Goal: Check status: Check status

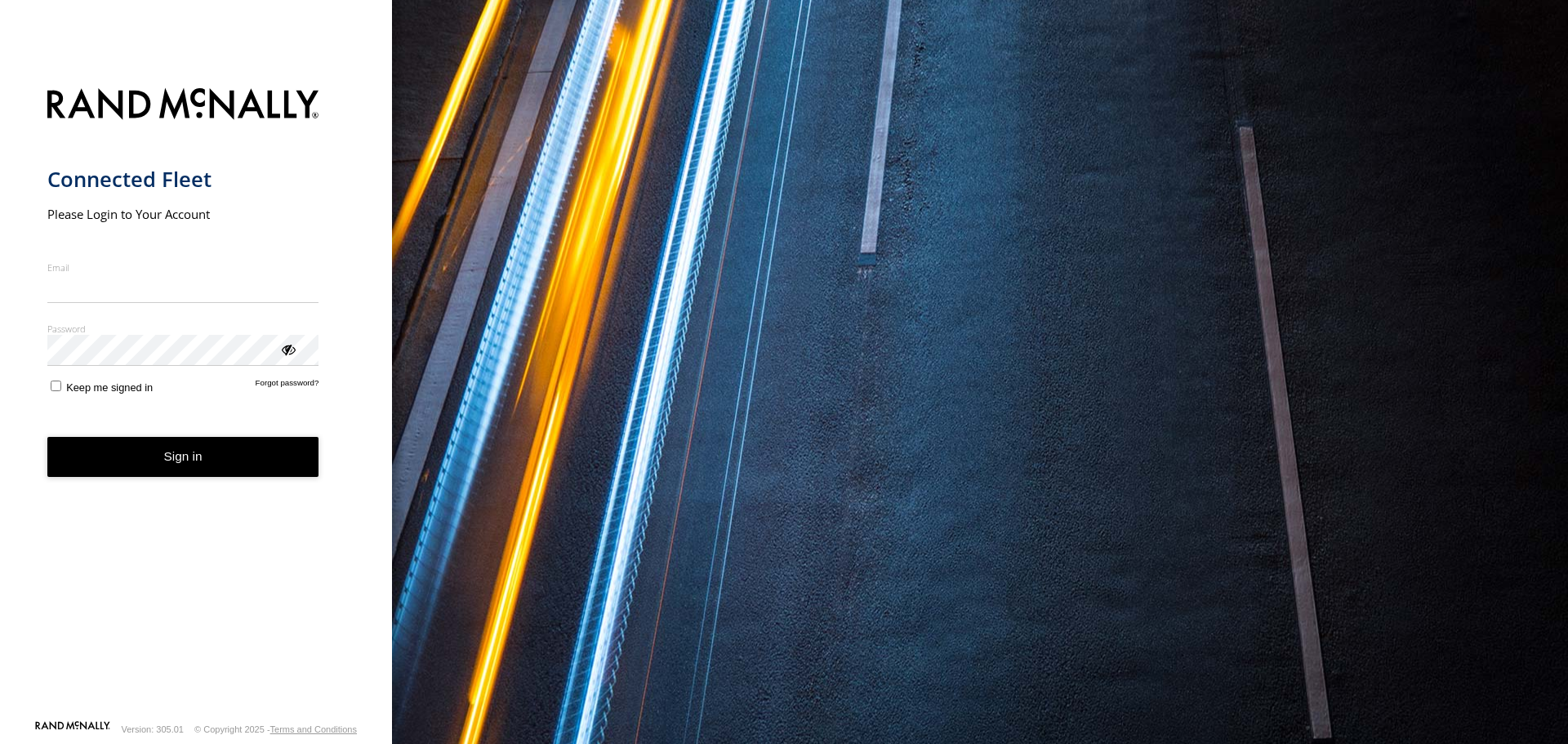
type input "**********"
click at [198, 483] on form "**********" at bounding box center [196, 399] width 298 height 641
click at [185, 458] on button "Sign in" at bounding box center [184, 457] width 272 height 40
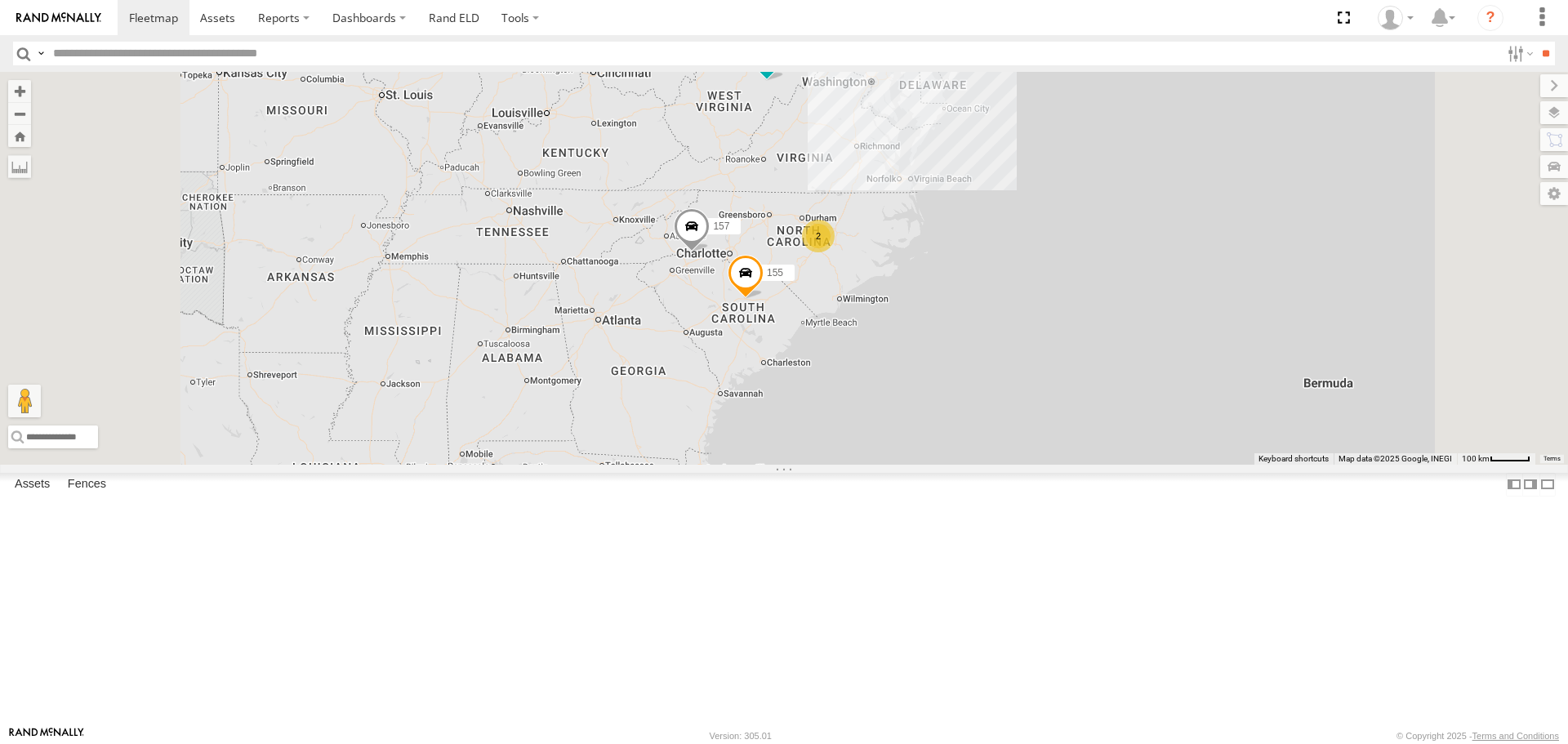
click at [0, 0] on span at bounding box center [0, 0] width 0 height 0
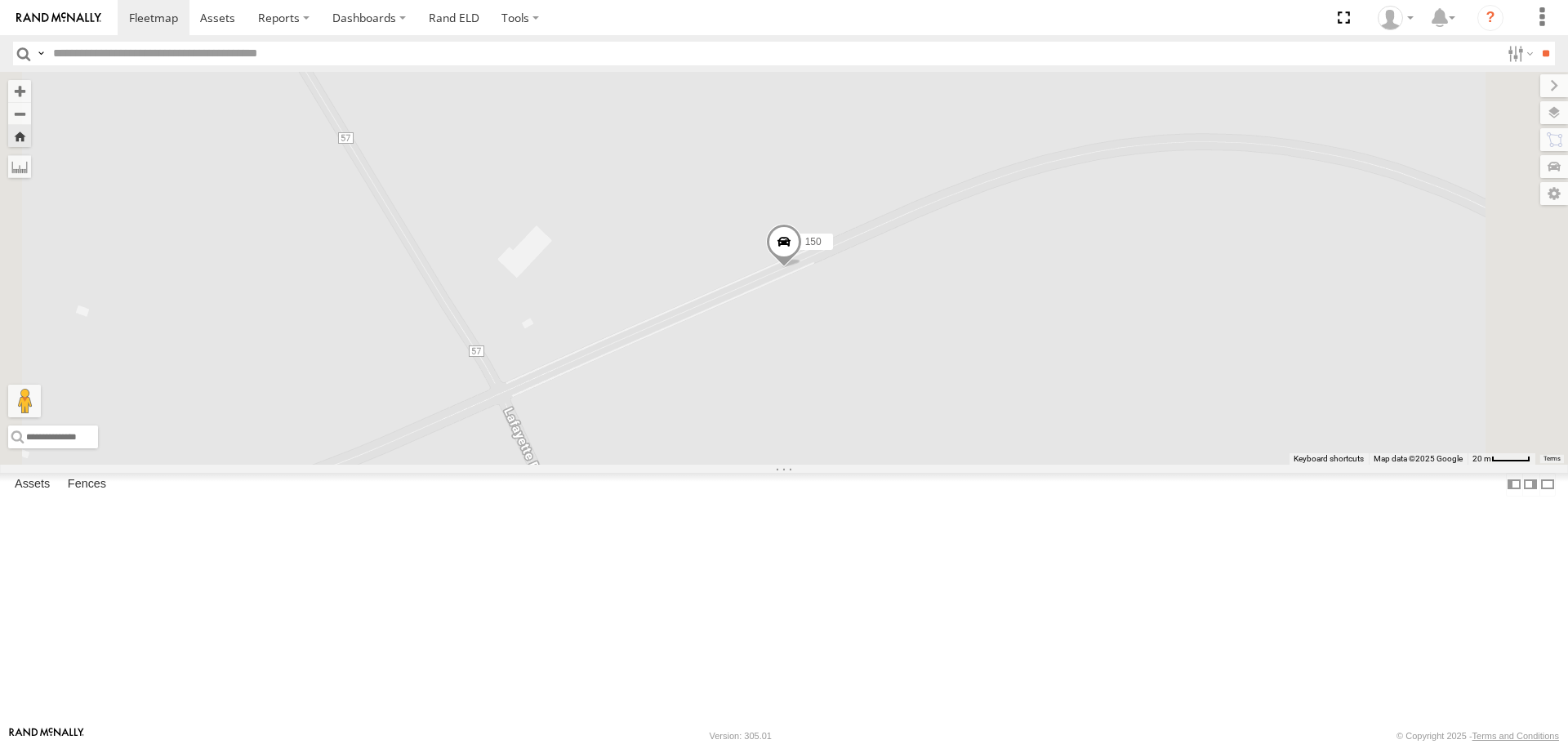
click at [802, 268] on span at bounding box center [784, 245] width 36 height 44
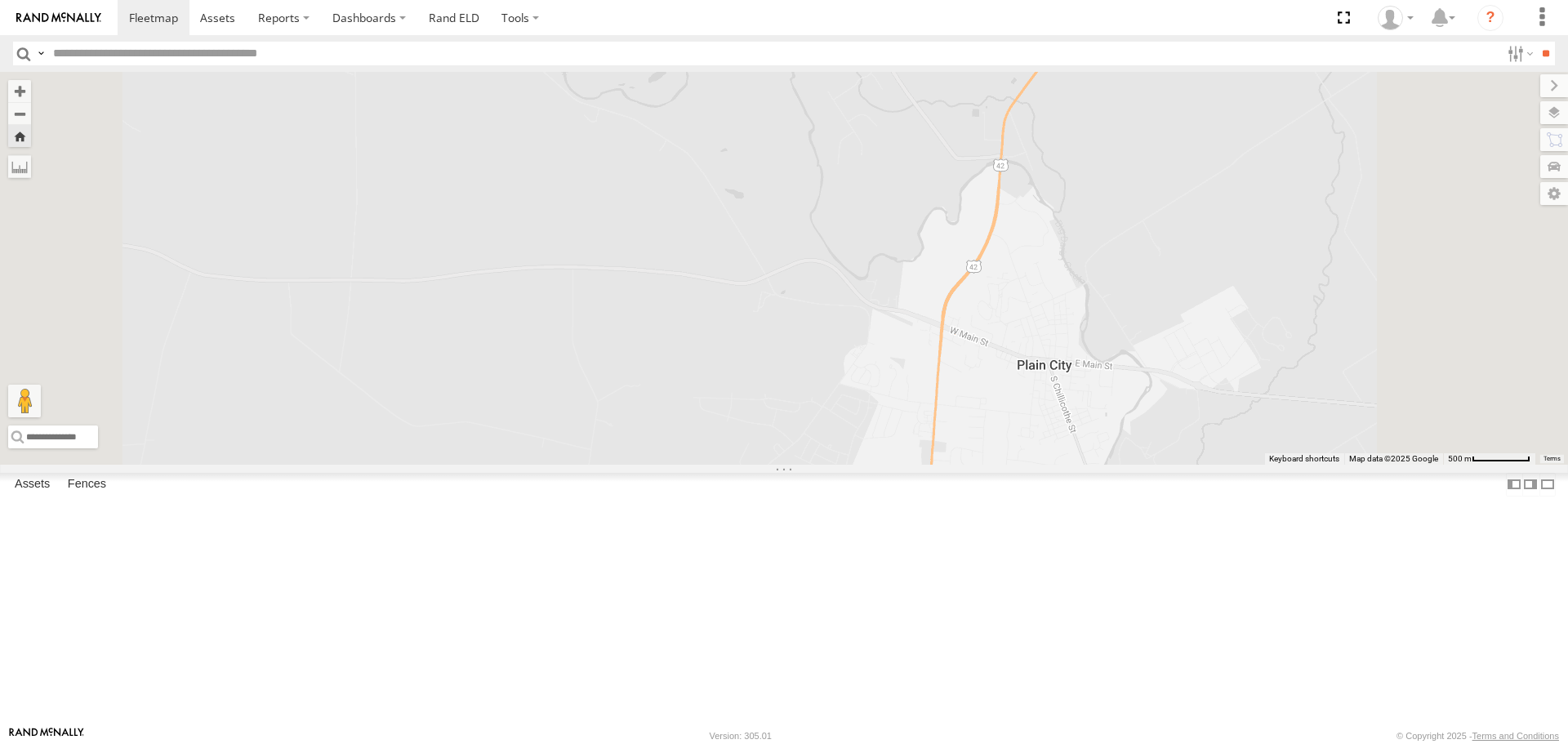
click at [0, 0] on span at bounding box center [0, 0] width 0 height 0
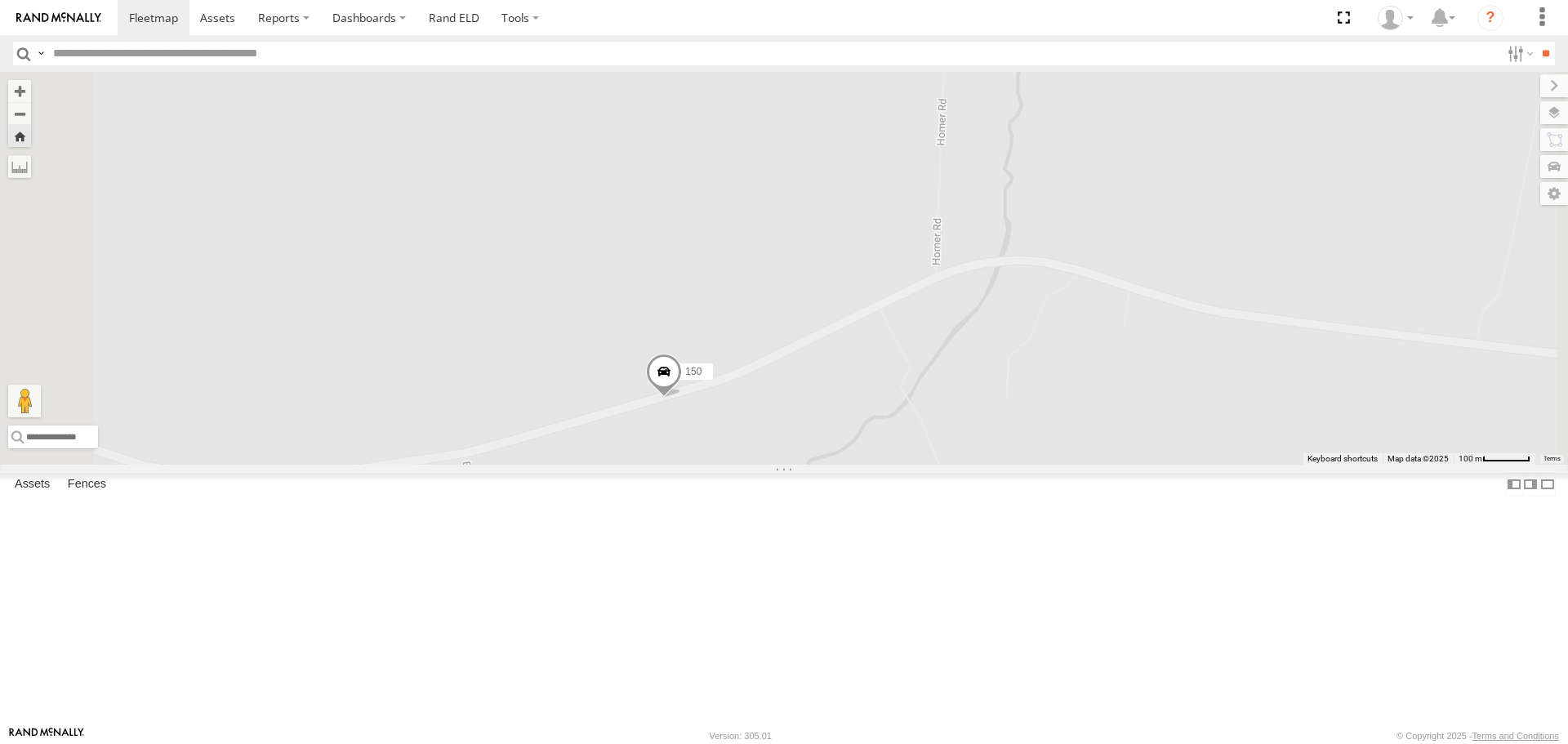
click at [682, 398] on span at bounding box center [664, 376] width 36 height 44
click at [0, 0] on span at bounding box center [0, 0] width 0 height 0
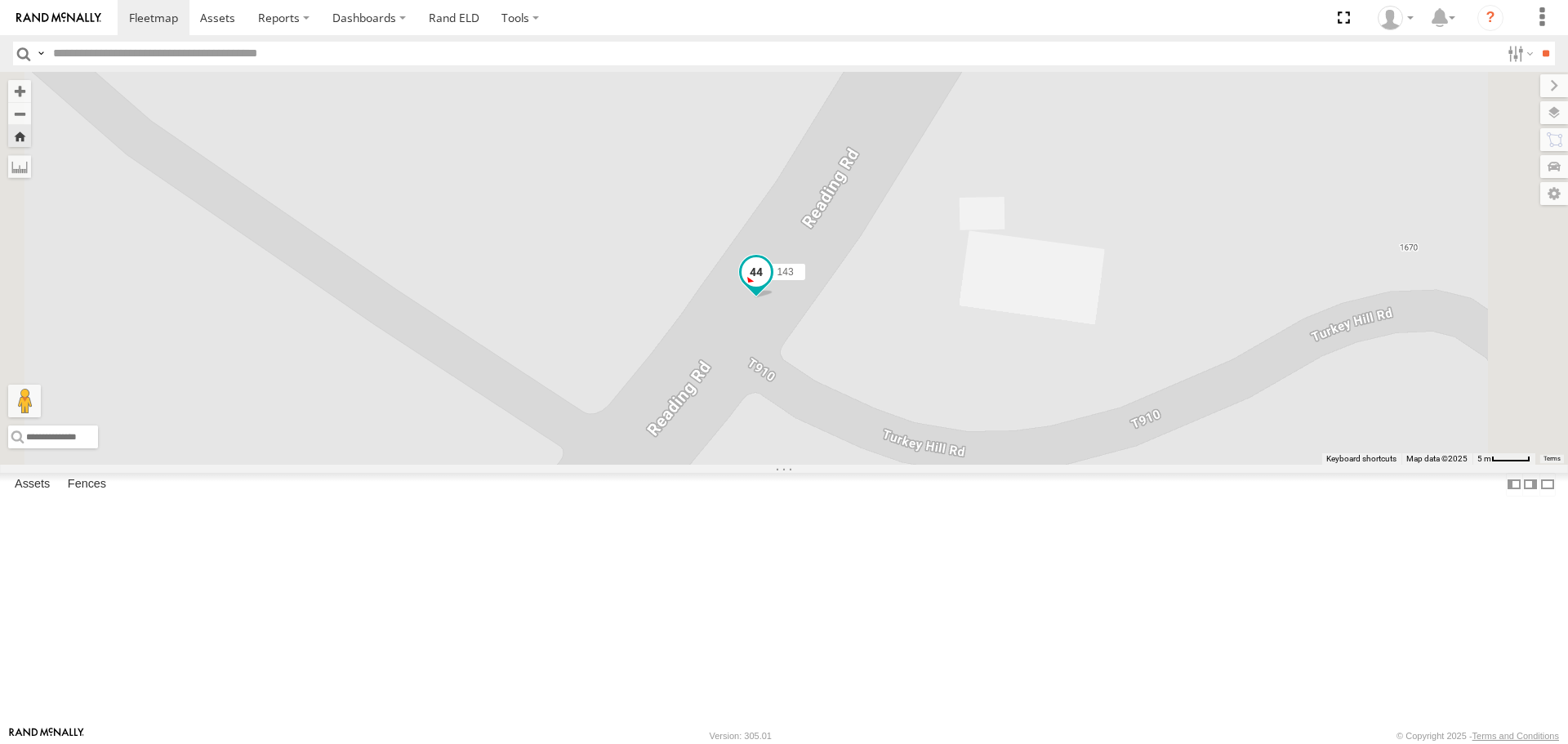
click at [961, 404] on div "143" at bounding box center [784, 268] width 1568 height 392
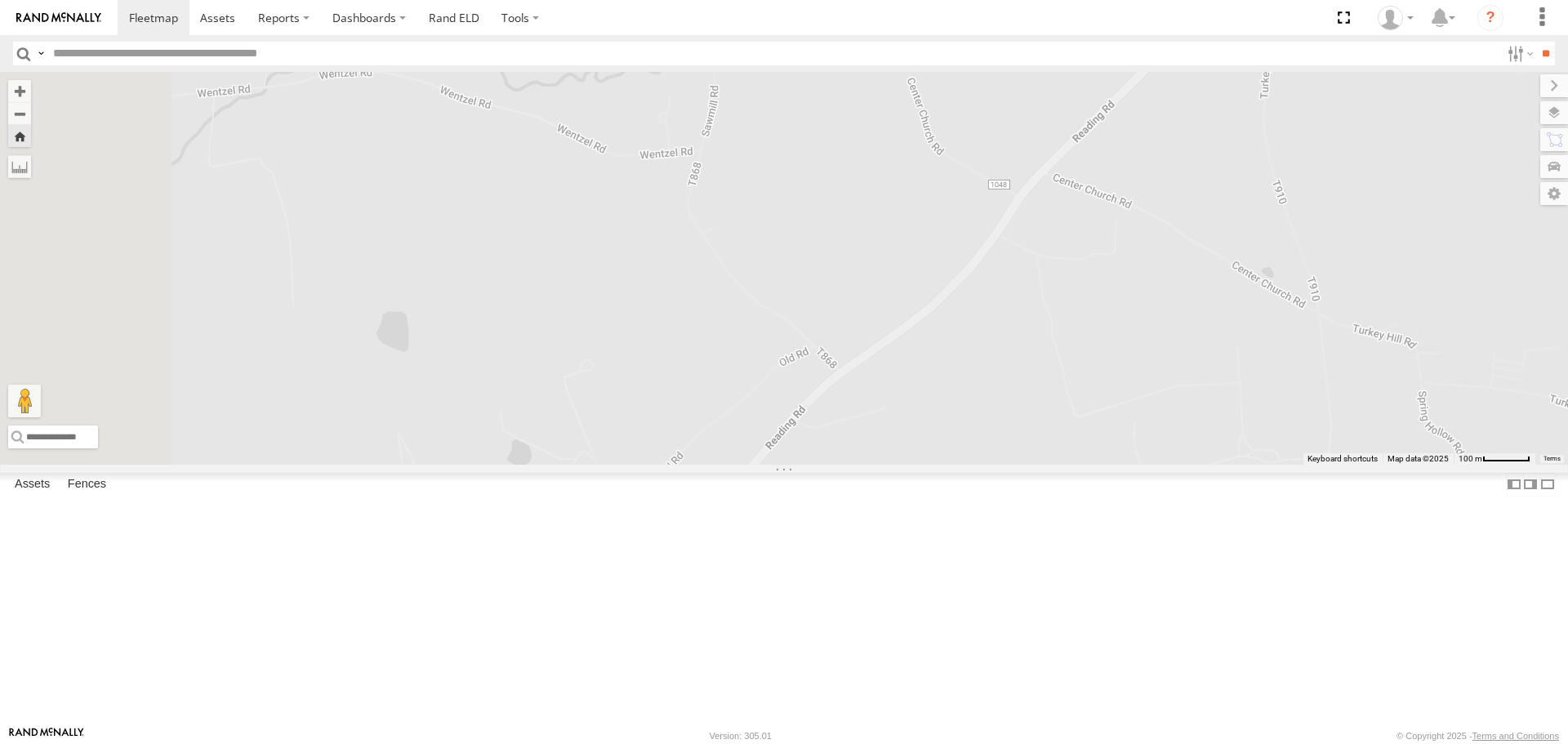
drag, startPoint x: 1119, startPoint y: 554, endPoint x: 1337, endPoint y: 297, distance: 337.0
click at [1337, 297] on div "143" at bounding box center [784, 268] width 1568 height 392
drag, startPoint x: 1079, startPoint y: 716, endPoint x: 1300, endPoint y: 307, distance: 464.9
click at [1300, 307] on div "143" at bounding box center [784, 268] width 1568 height 392
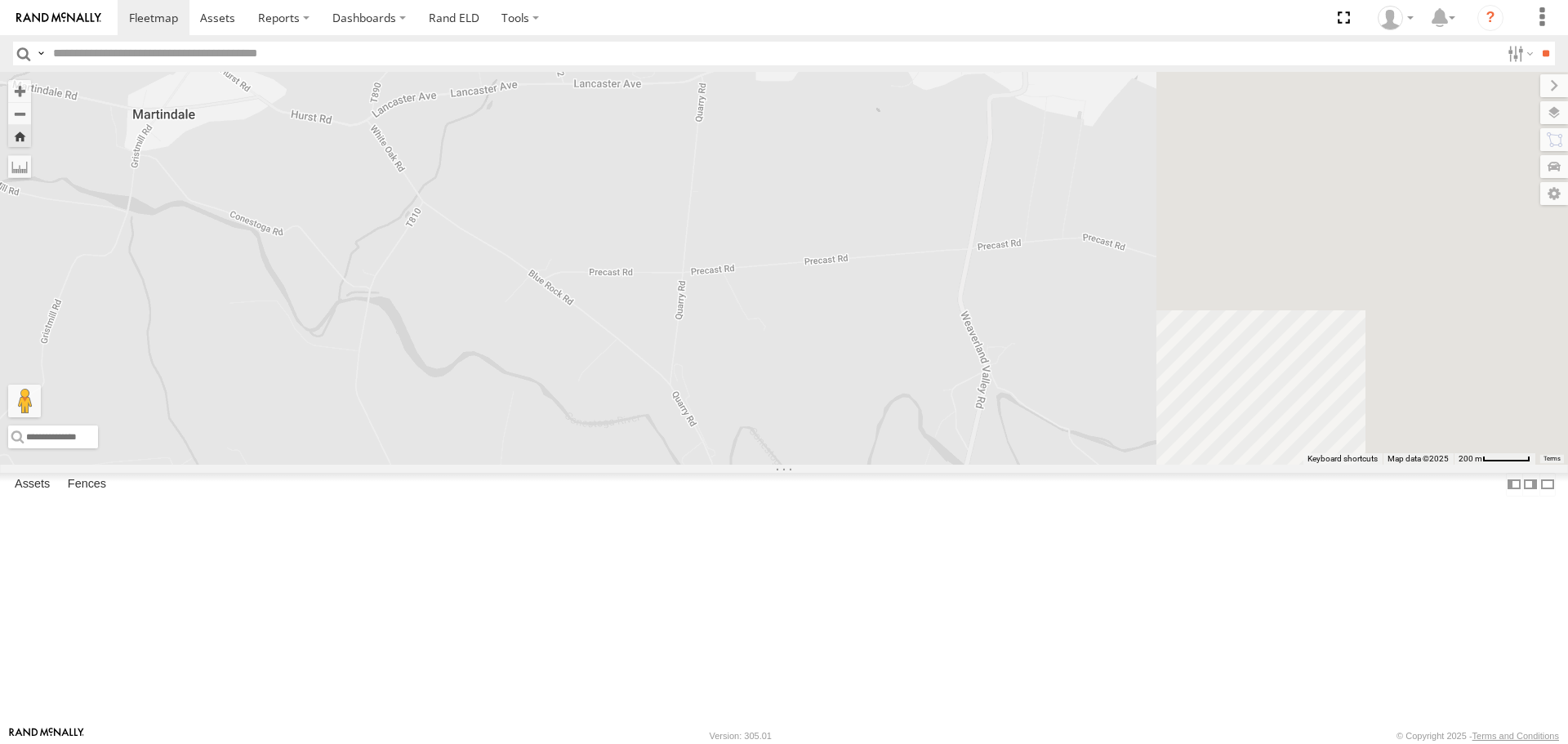
drag, startPoint x: 894, startPoint y: 259, endPoint x: 236, endPoint y: 113, distance: 674.0
click at [236, 113] on main "To navigate the map with touch gestures double-tap and hold your finger on the …" at bounding box center [784, 399] width 1568 height 654
